Goal: Transaction & Acquisition: Book appointment/travel/reservation

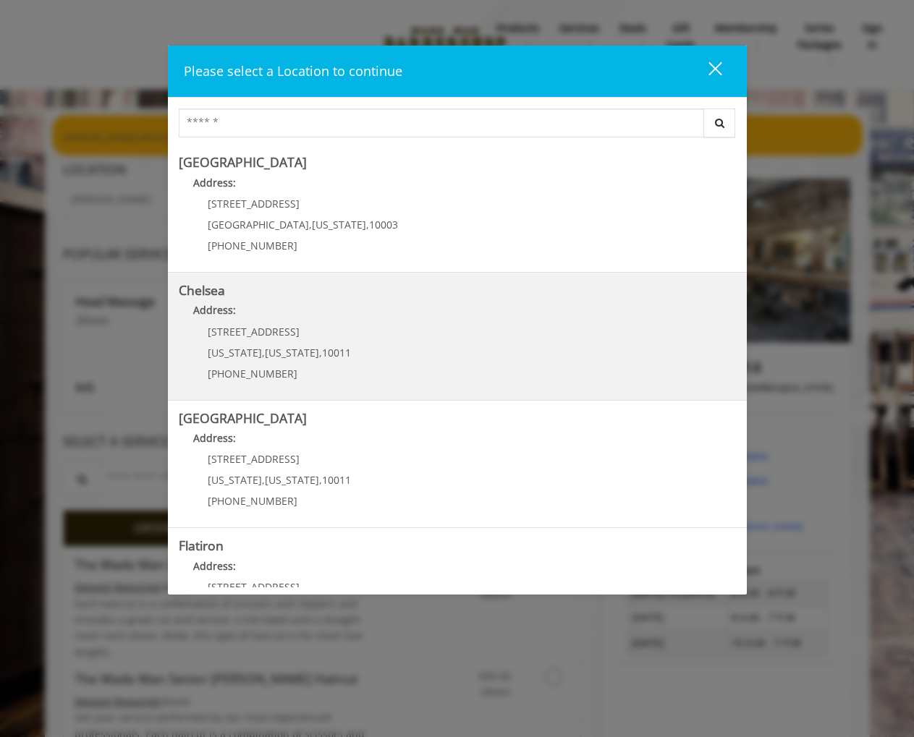
click at [269, 334] on span "[STREET_ADDRESS]" at bounding box center [254, 332] width 92 height 14
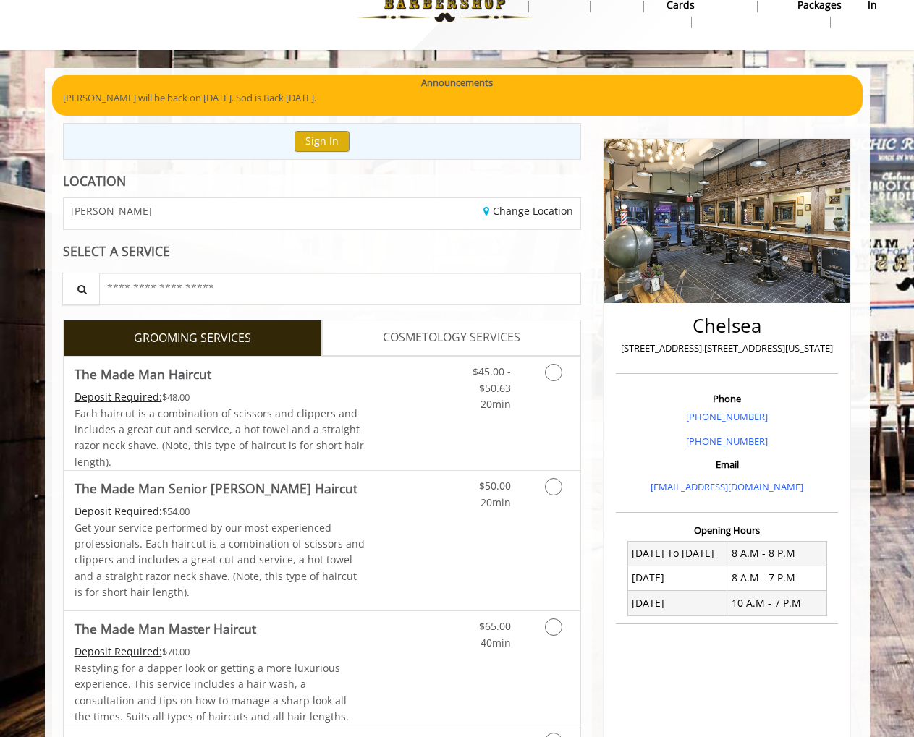
scroll to position [39, 0]
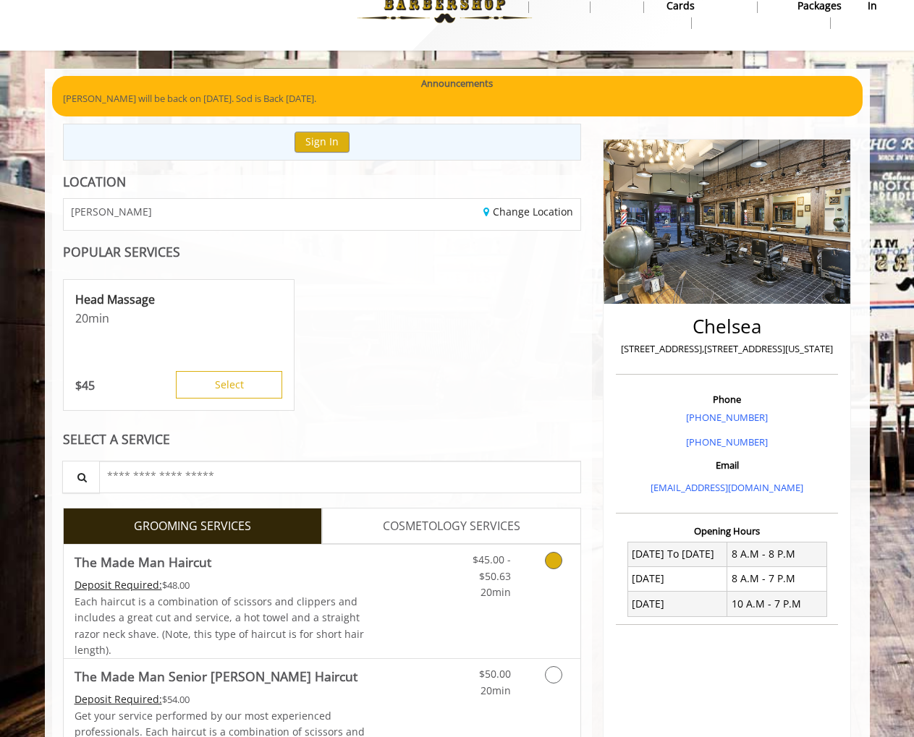
click at [560, 560] on icon "Grooming services" at bounding box center [553, 560] width 17 height 17
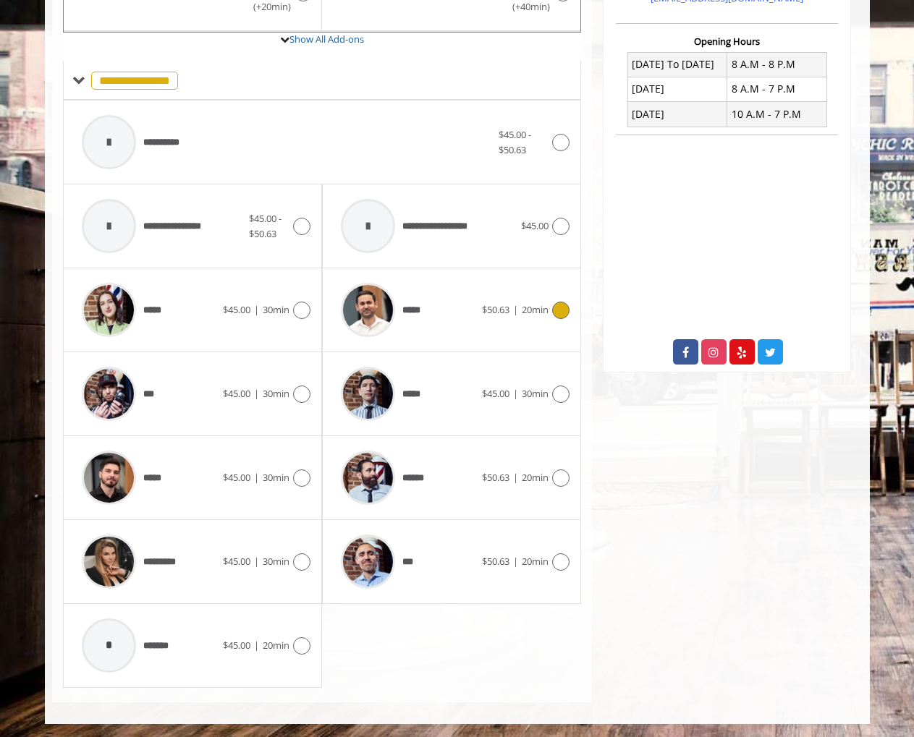
scroll to position [524, 0]
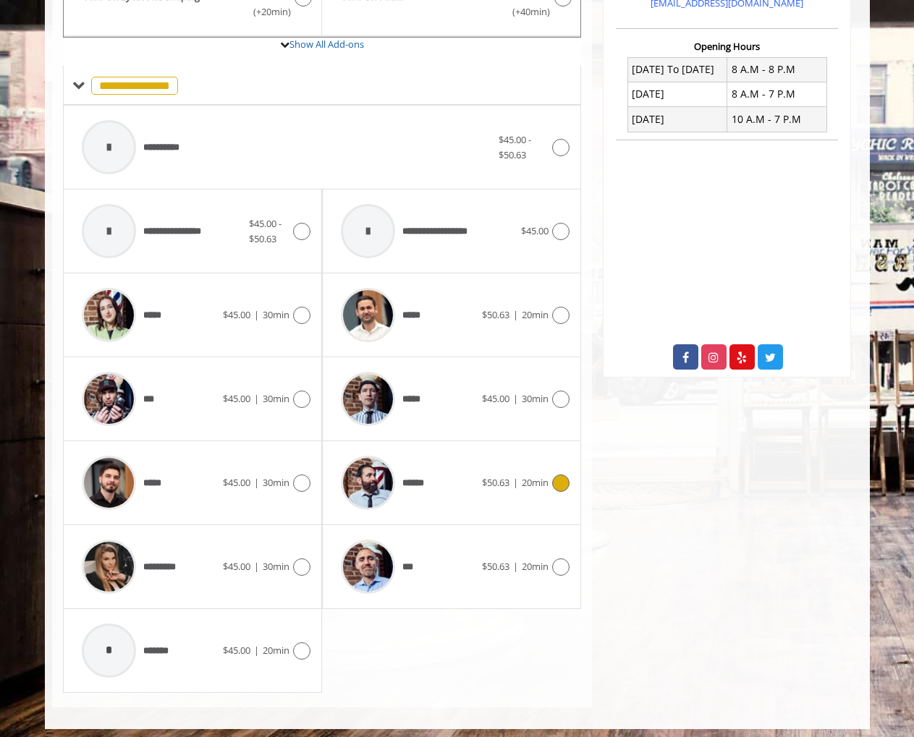
click at [563, 482] on icon at bounding box center [560, 482] width 17 height 17
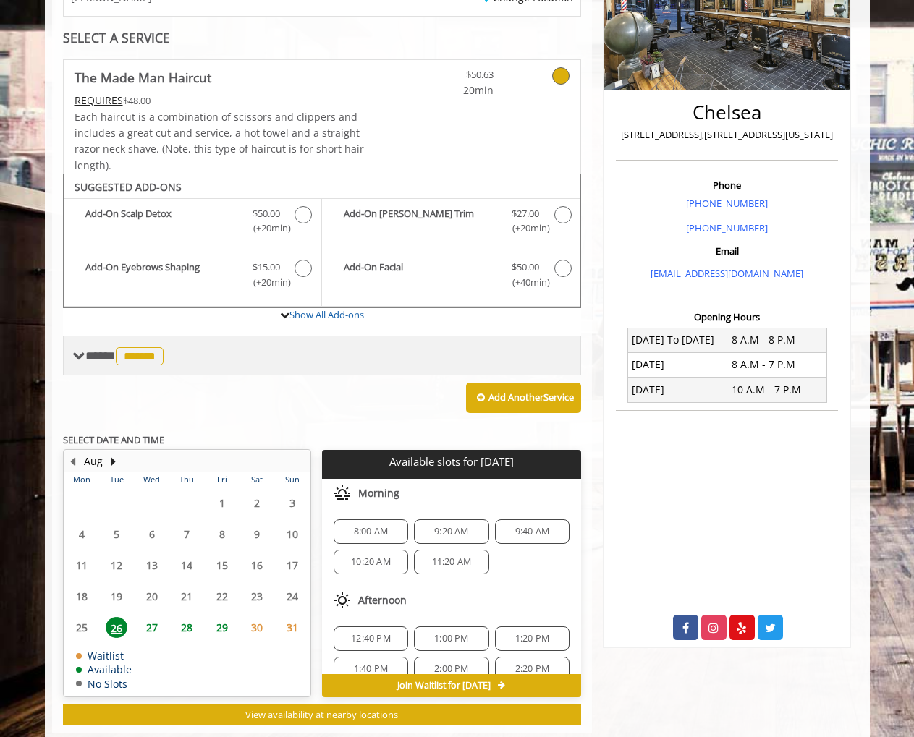
scroll to position [277, 0]
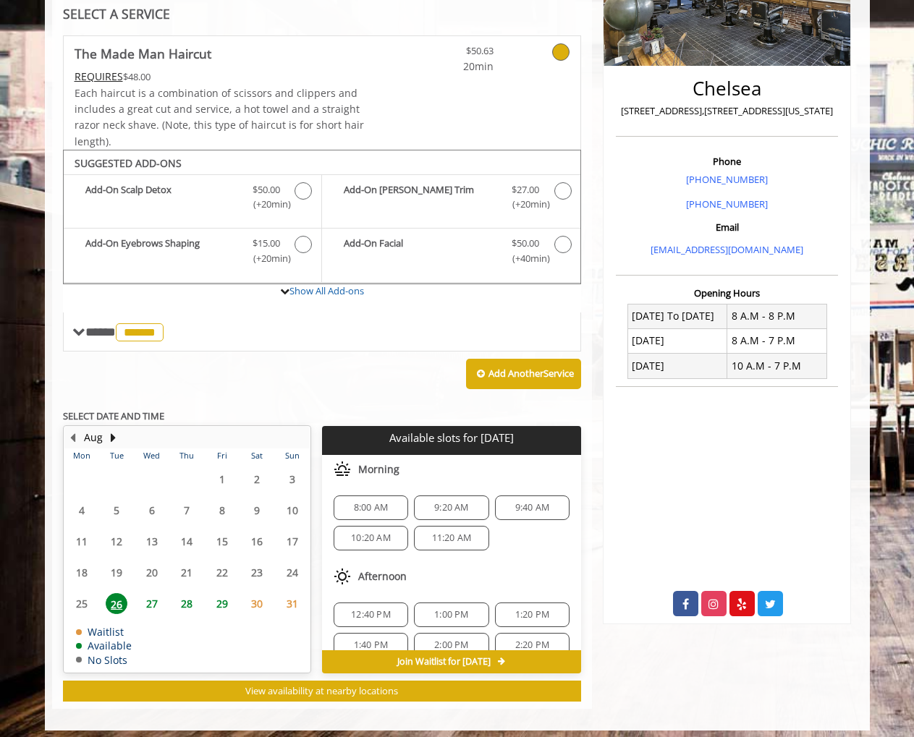
click at [523, 504] on span "9:40 AM" at bounding box center [532, 508] width 34 height 12
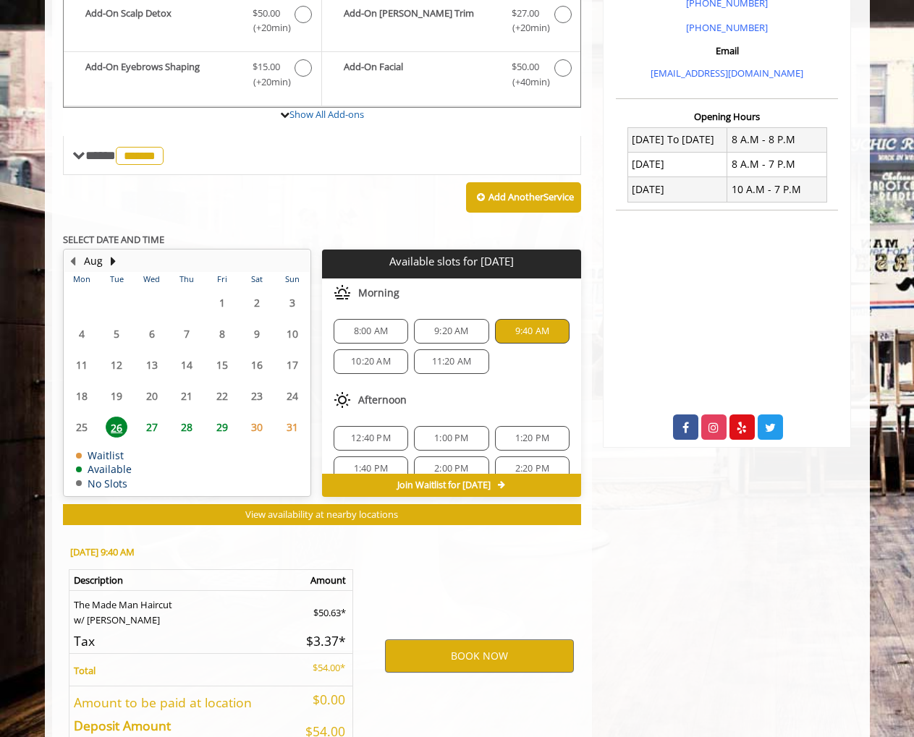
scroll to position [535, 0]
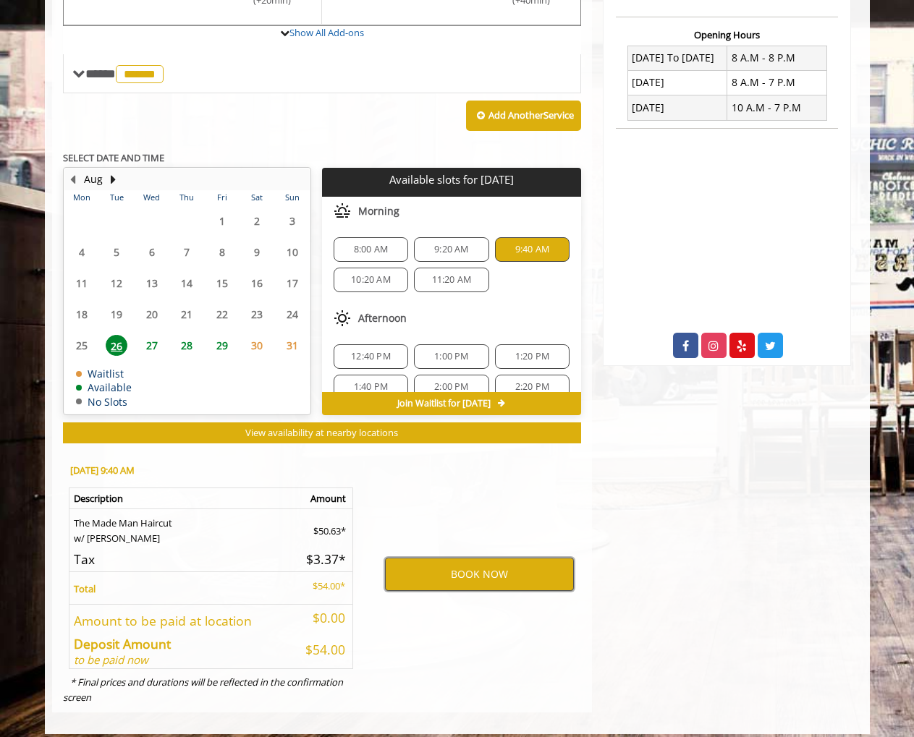
click at [471, 565] on button "BOOK NOW" at bounding box center [479, 574] width 189 height 33
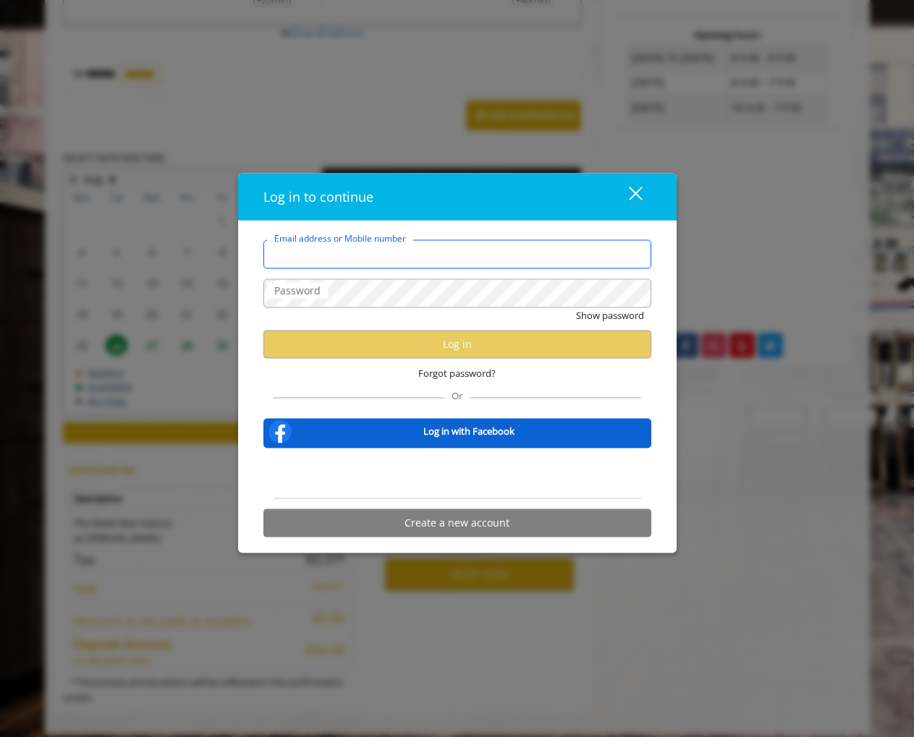
type input "**********"
click at [631, 188] on div "close" at bounding box center [626, 197] width 29 height 22
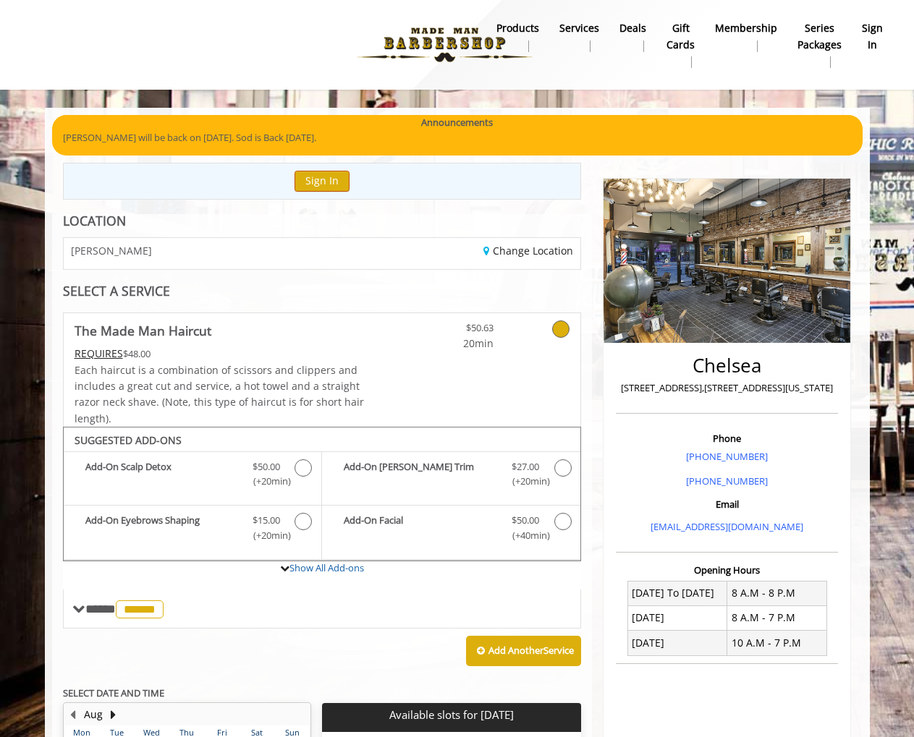
click at [307, 179] on button "Sign In" at bounding box center [321, 181] width 55 height 21
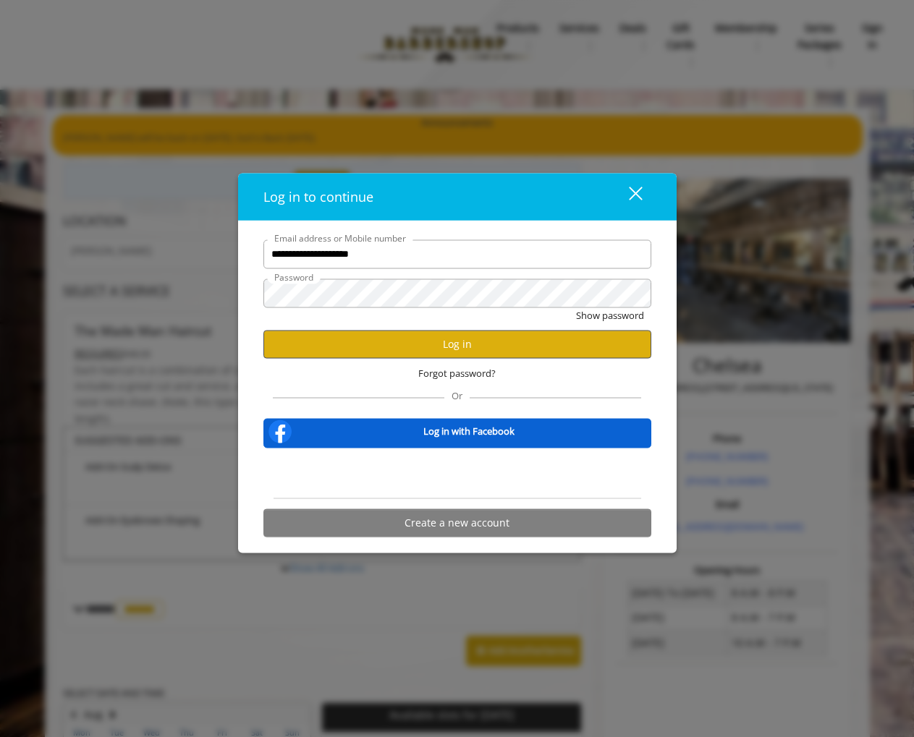
click at [464, 342] on button "Log in" at bounding box center [457, 344] width 388 height 28
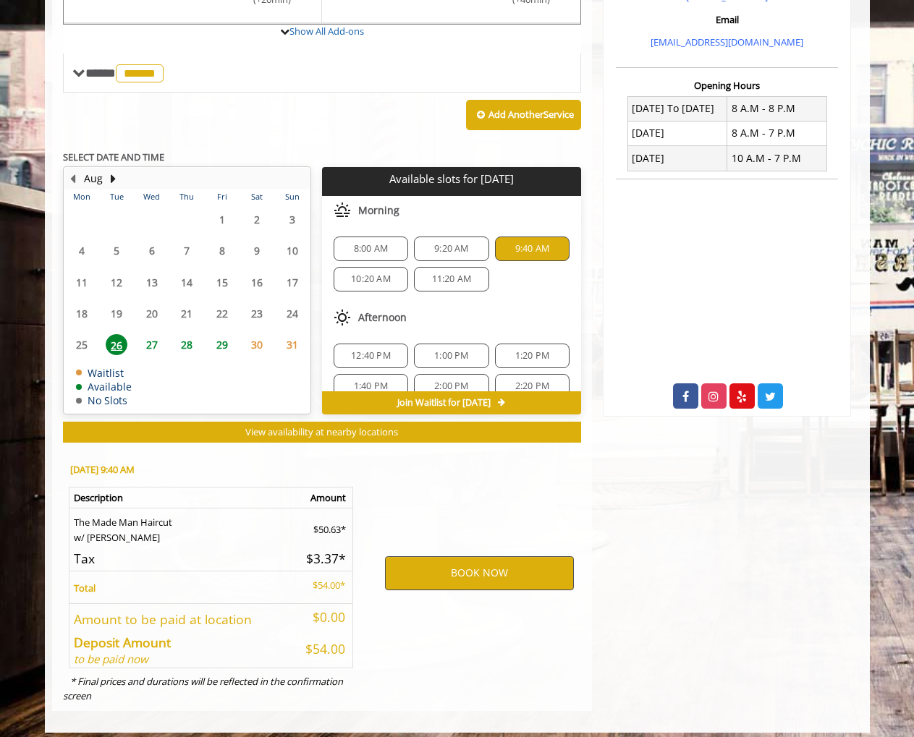
scroll to position [483, 0]
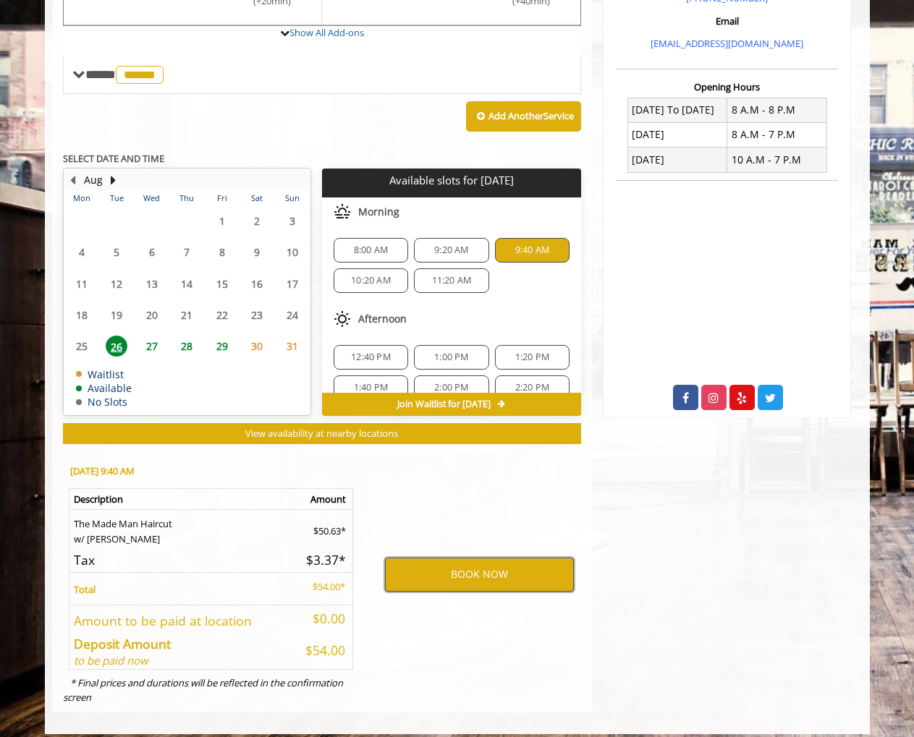
click at [467, 567] on button "BOOK NOW" at bounding box center [479, 574] width 189 height 33
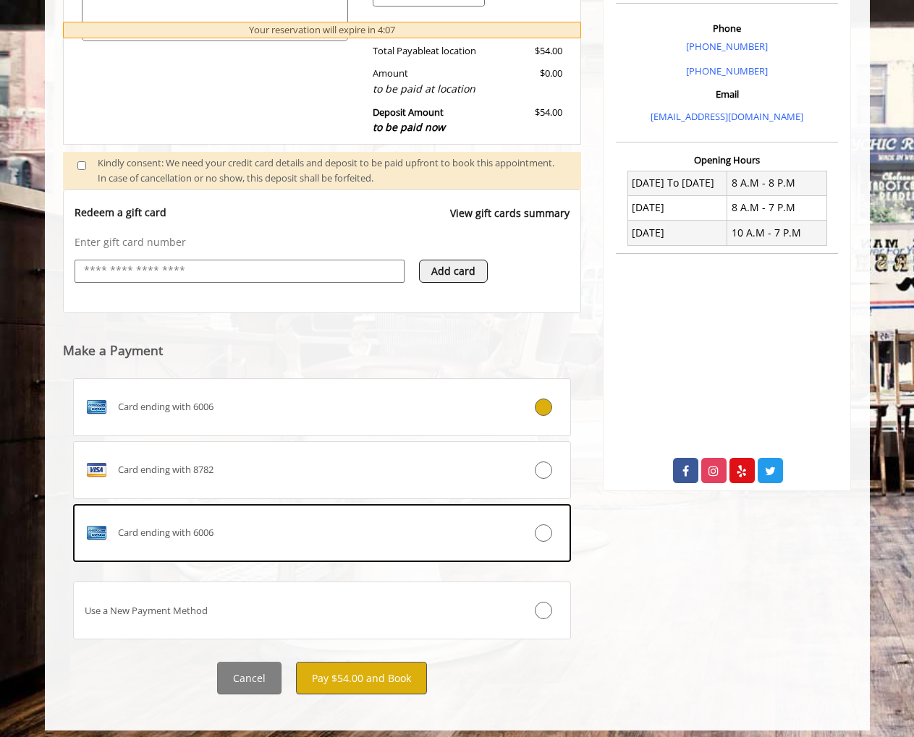
scroll to position [409, 0]
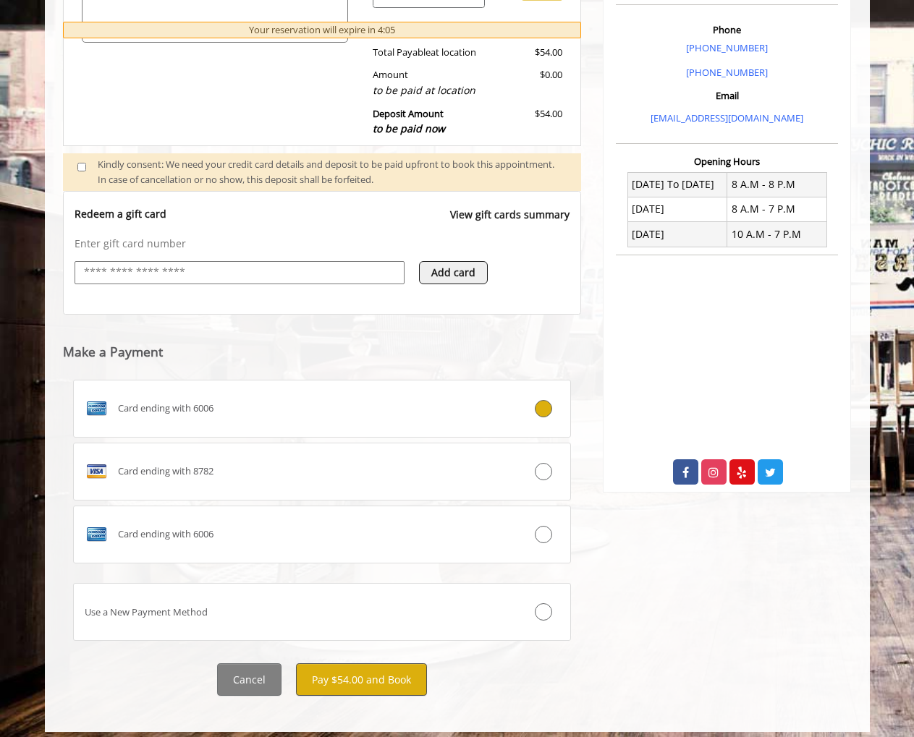
click at [349, 676] on button "Pay $54.00 and Book" at bounding box center [361, 679] width 131 height 33
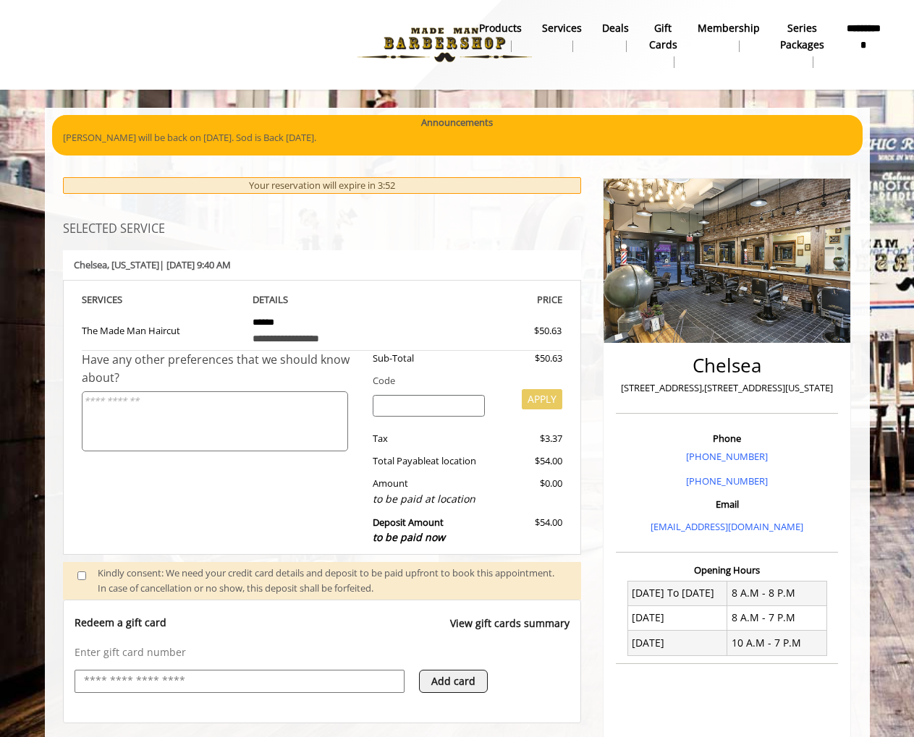
scroll to position [0, 0]
